Goal: Task Accomplishment & Management: Complete application form

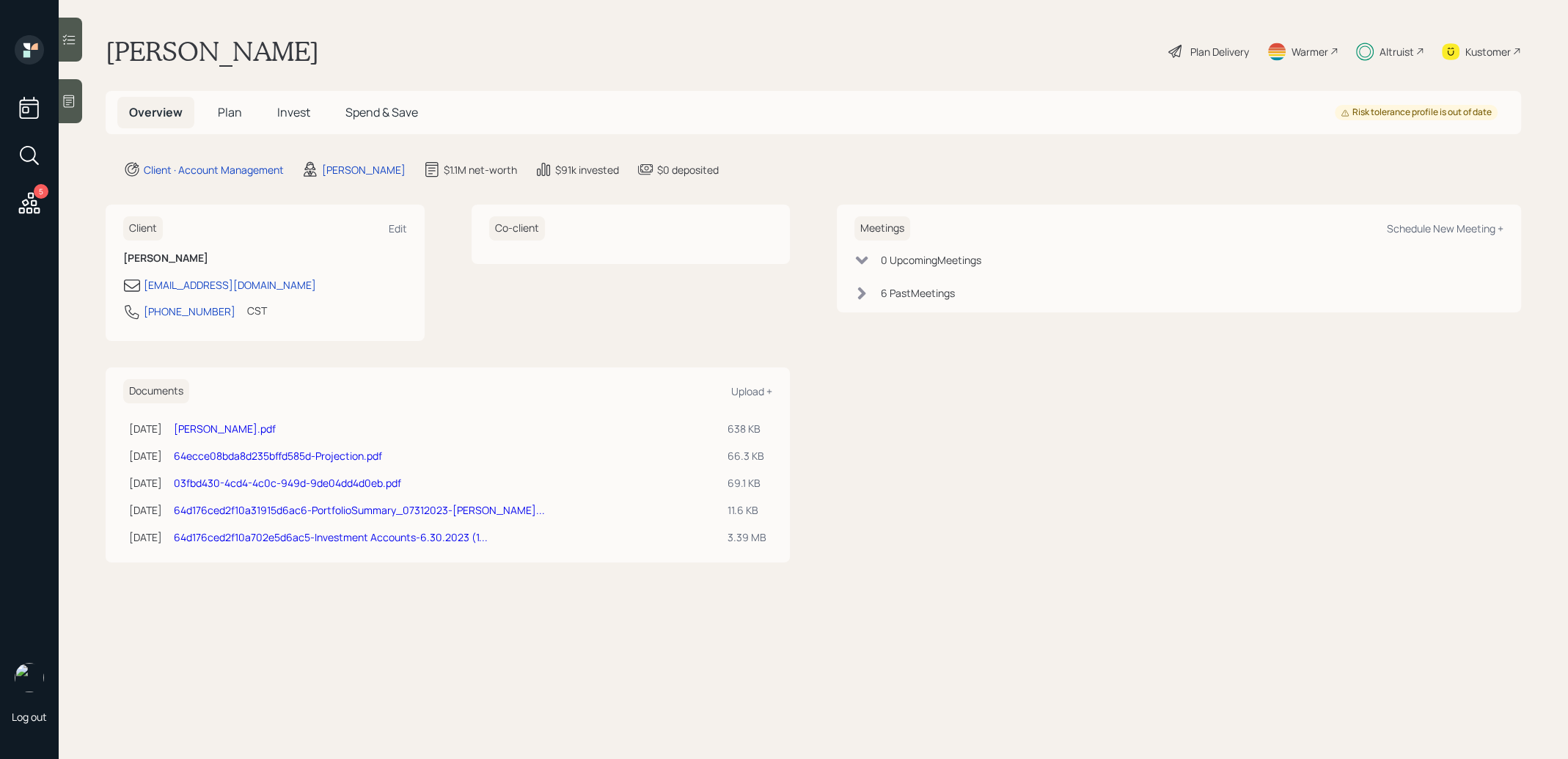
click at [230, 113] on span "Plan" at bounding box center [230, 112] width 25 height 16
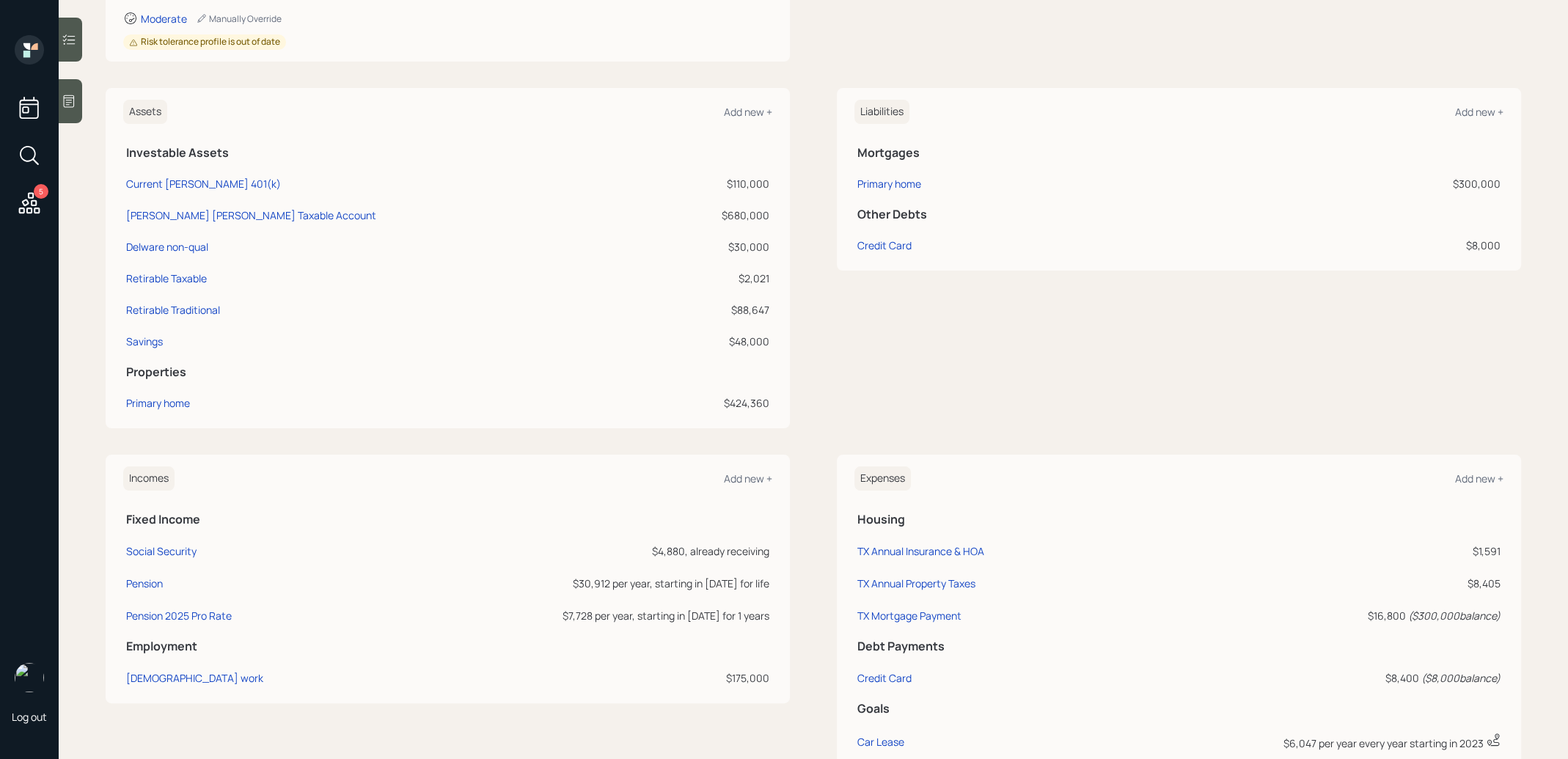
scroll to position [354, 0]
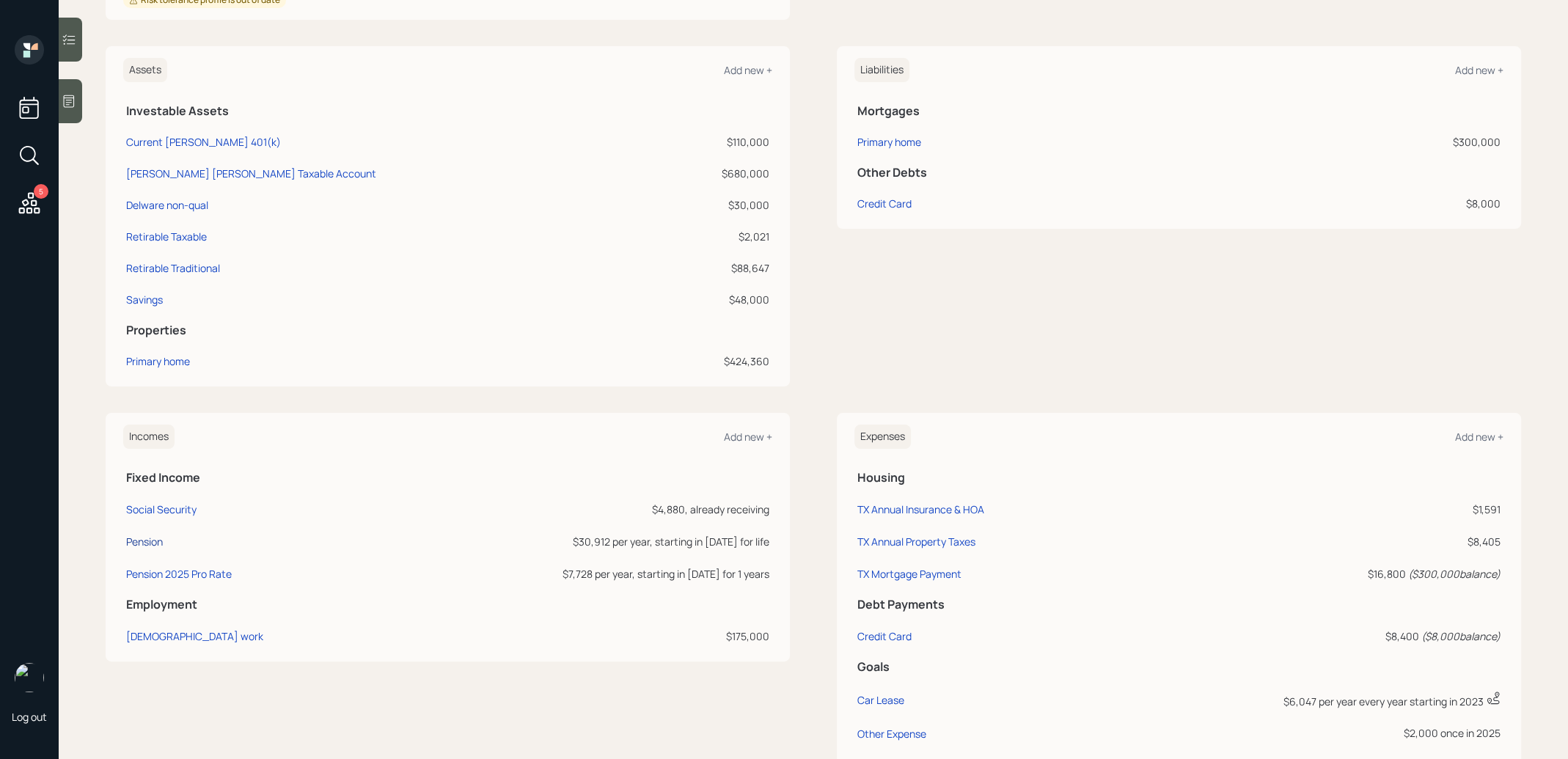
click at [150, 537] on div "Pension" at bounding box center [144, 541] width 37 height 14
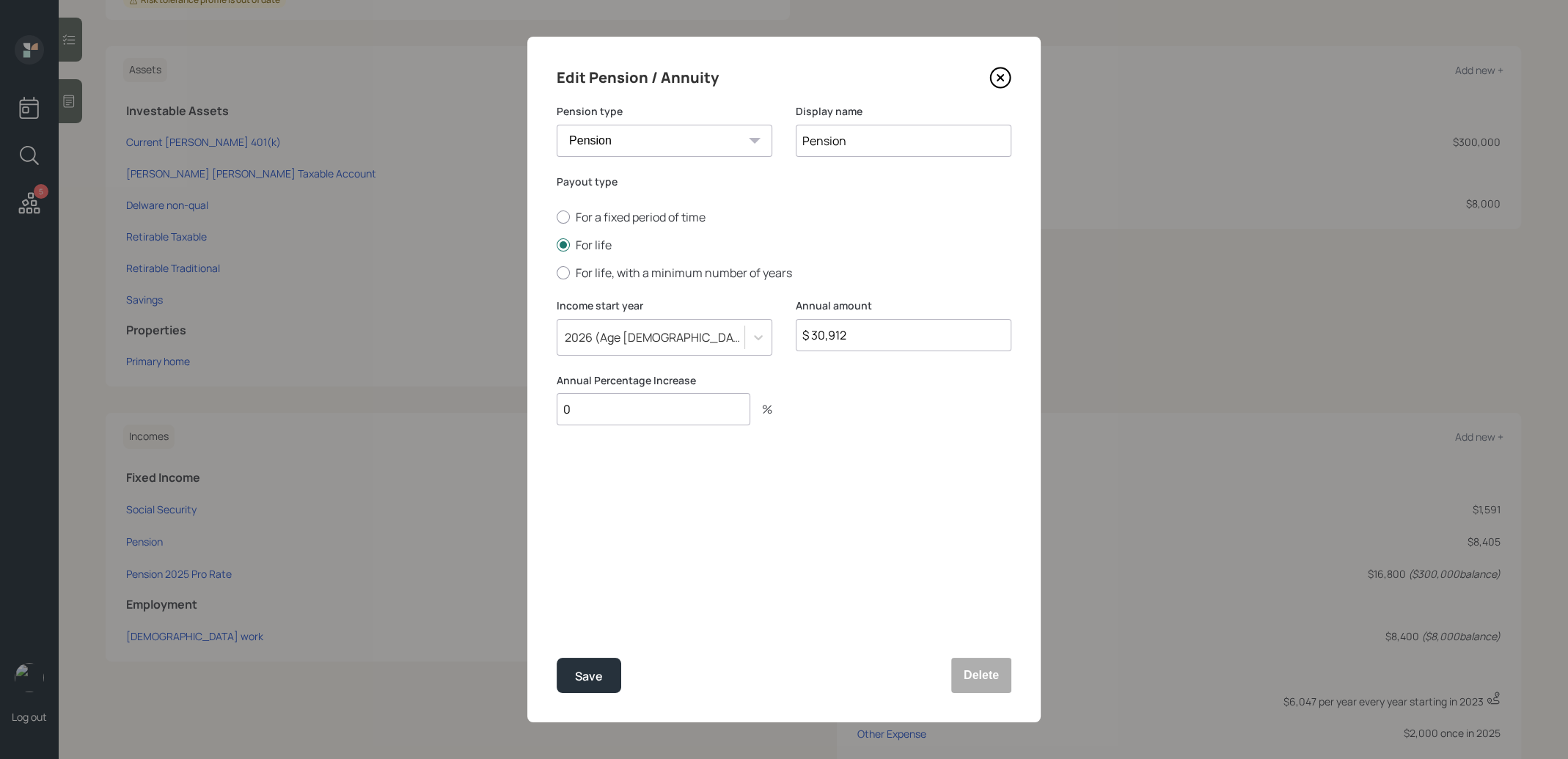
click at [883, 336] on input "$ 30,912" at bounding box center [904, 335] width 216 height 32
type input "$ 31,376"
click at [595, 671] on div "Save" at bounding box center [589, 676] width 28 height 20
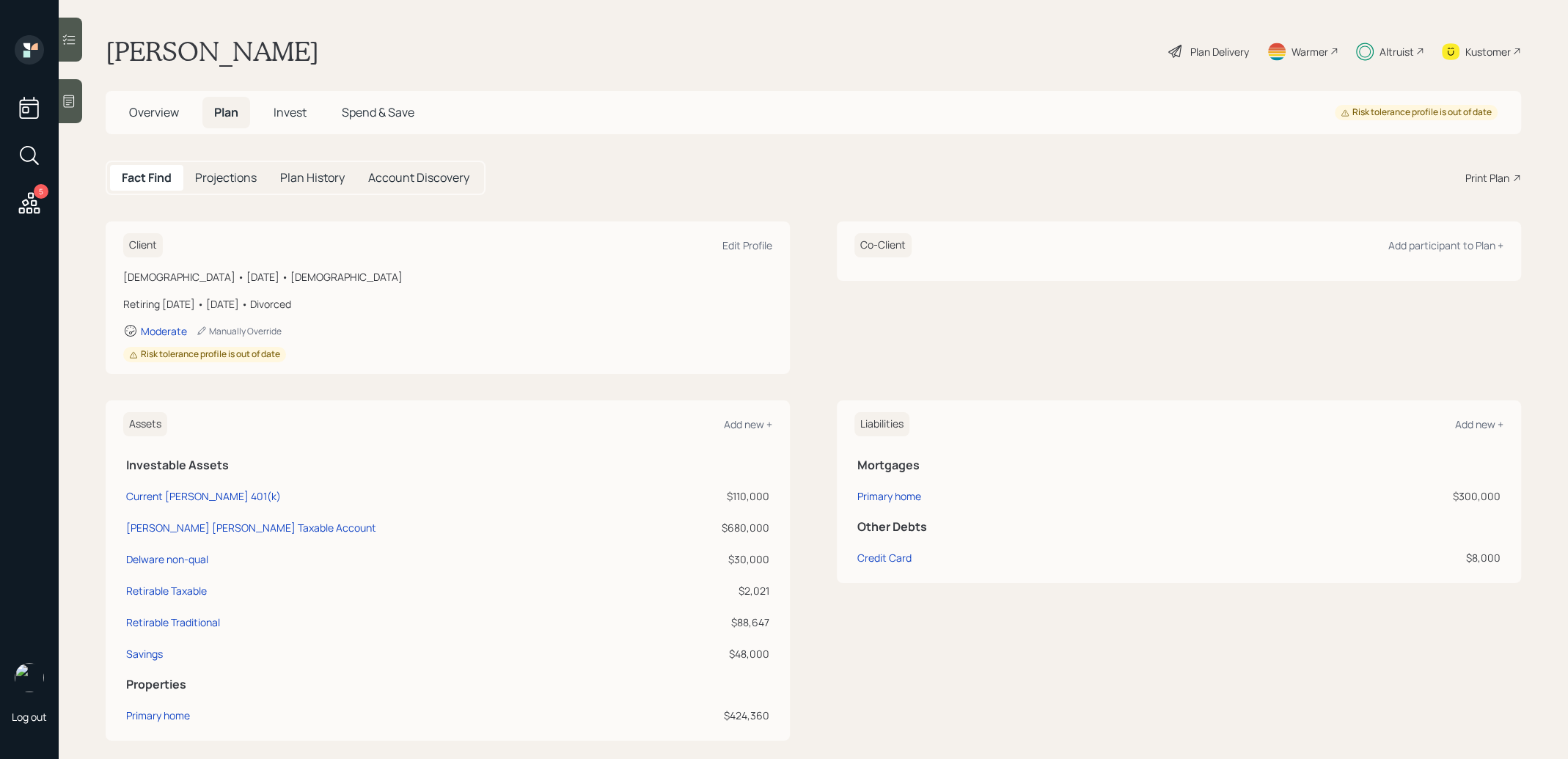
click at [152, 118] on span "Overview" at bounding box center [154, 112] width 50 height 16
